Goal: Transaction & Acquisition: Subscribe to service/newsletter

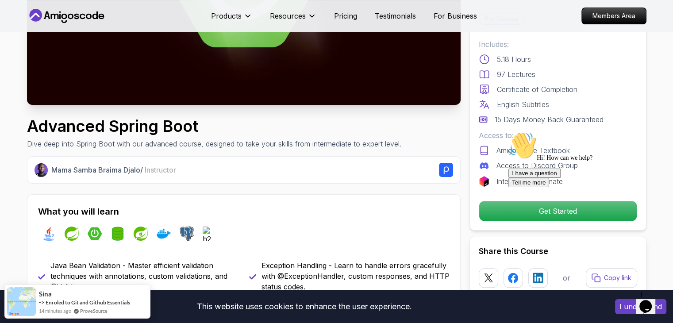
scroll to position [177, 0]
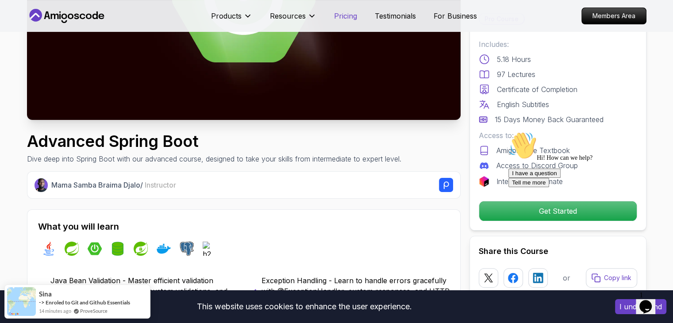
click at [349, 18] on p "Pricing" at bounding box center [345, 16] width 23 height 11
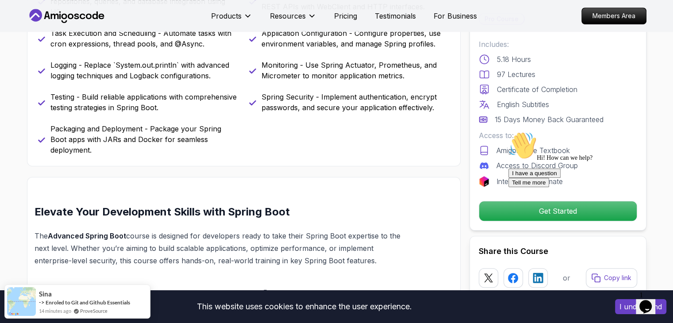
scroll to position [576, 0]
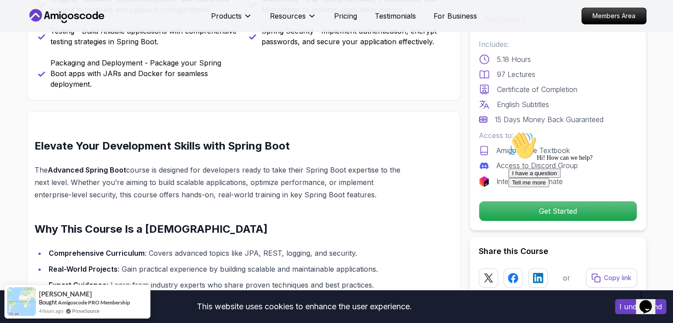
drag, startPoint x: 34, startPoint y: 156, endPoint x: 348, endPoint y: 183, distance: 315.0
click at [348, 183] on p "The Advanced Spring Boot course is designed for developers ready to take their …" at bounding box center [223, 182] width 377 height 37
copy p "The Advanced Spring Boot course is designed for developers ready to take their …"
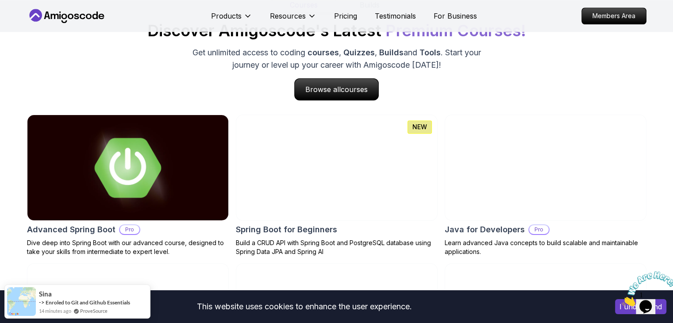
scroll to position [974, 0]
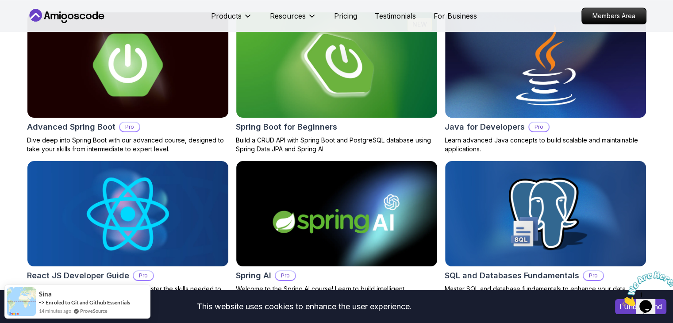
click at [92, 128] on h2 "Advanced Spring Boot" at bounding box center [71, 127] width 89 height 12
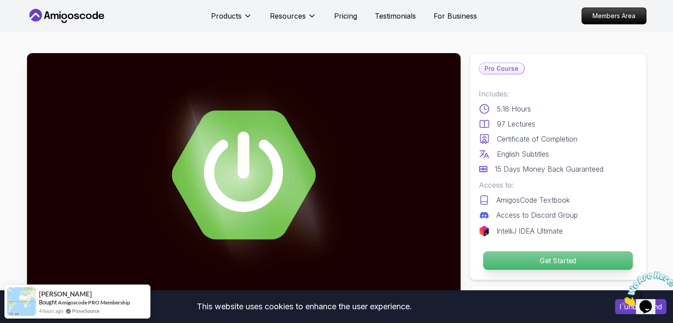
click at [522, 258] on p "Get Started" at bounding box center [558, 260] width 150 height 19
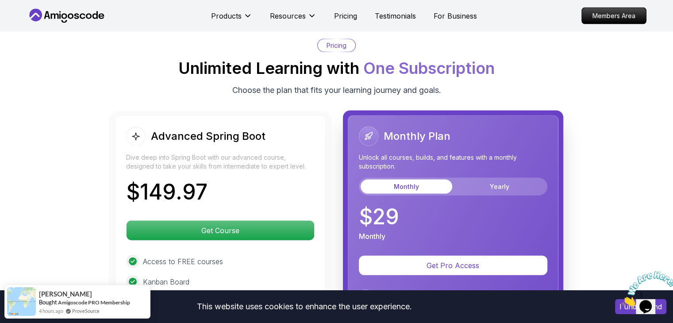
scroll to position [1910, 0]
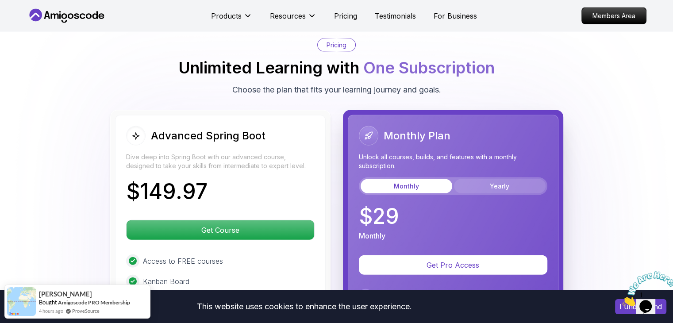
click at [482, 179] on button "Yearly" at bounding box center [500, 186] width 92 height 14
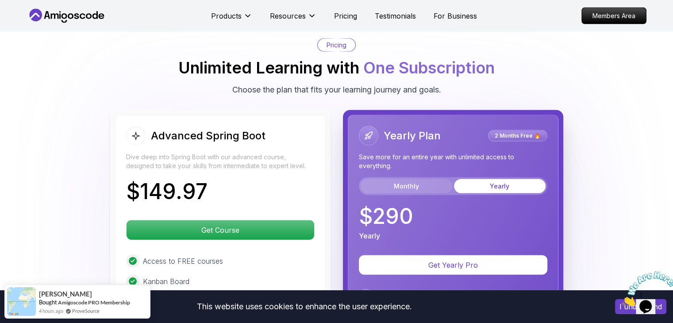
click at [414, 179] on button "Monthly" at bounding box center [407, 186] width 92 height 14
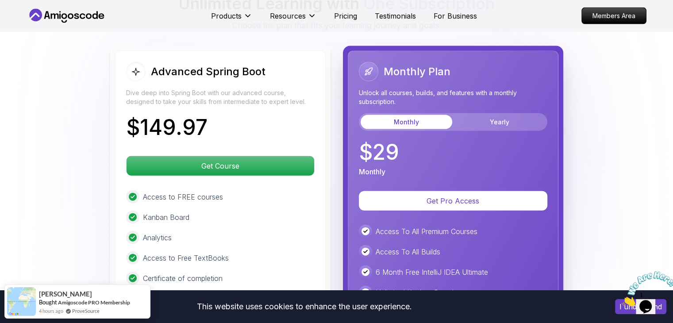
scroll to position [1998, 0]
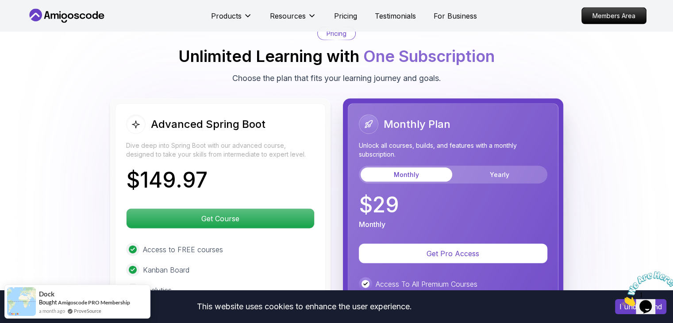
scroll to position [1866, 0]
